Goal: Task Accomplishment & Management: Manage account settings

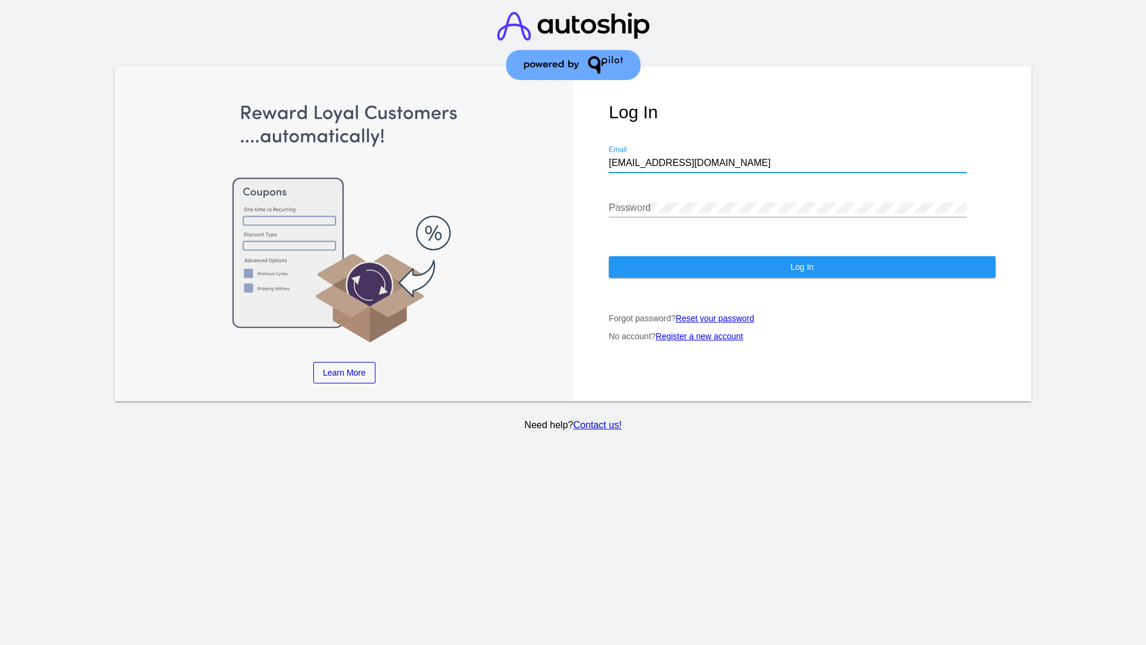
type input "[EMAIL_ADDRESS][DOMAIN_NAME]"
click at [802, 267] on span "Log In" at bounding box center [801, 267] width 23 height 10
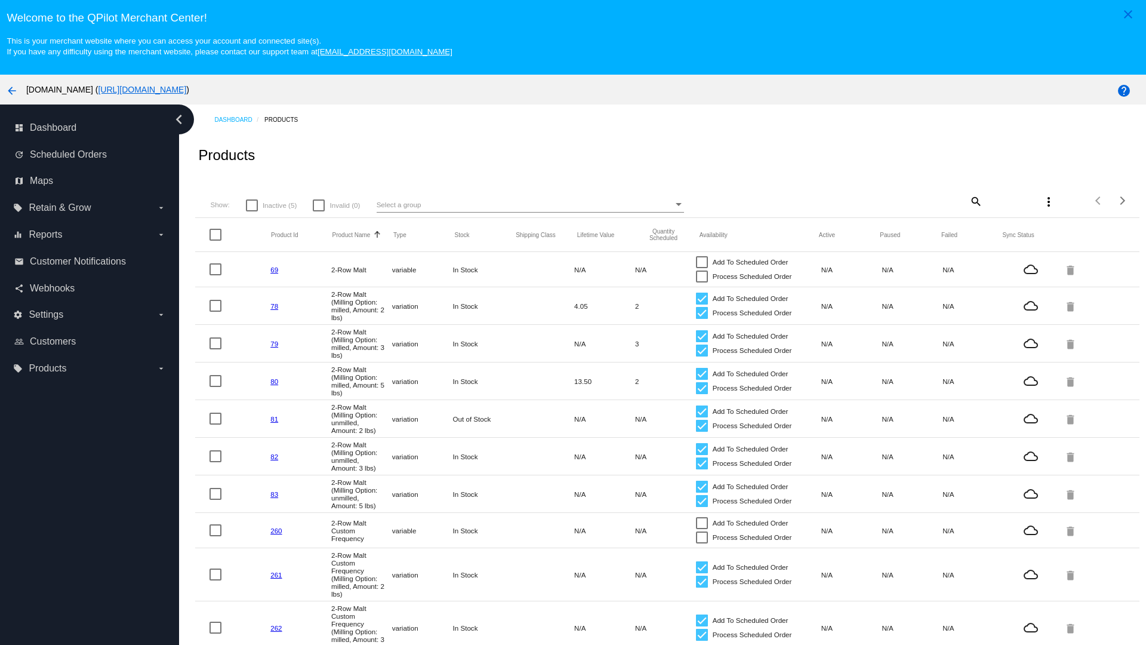
click at [271, 205] on span "Inactive (5)" at bounding box center [280, 205] width 34 height 14
click at [252, 211] on input "Inactive (5)" at bounding box center [251, 211] width 1 height 1
checkbox input "true"
click at [975, 201] on mat-icon "search" at bounding box center [975, 201] width 14 height 19
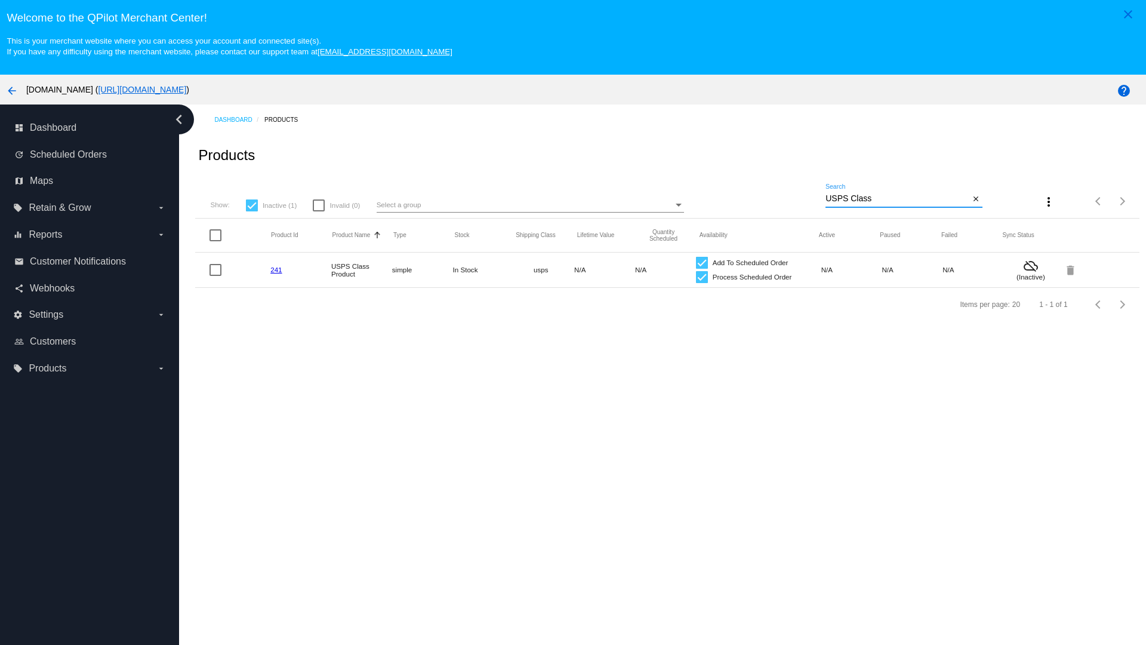
type input "Variable Enable"
